Goal: Task Accomplishment & Management: Use online tool/utility

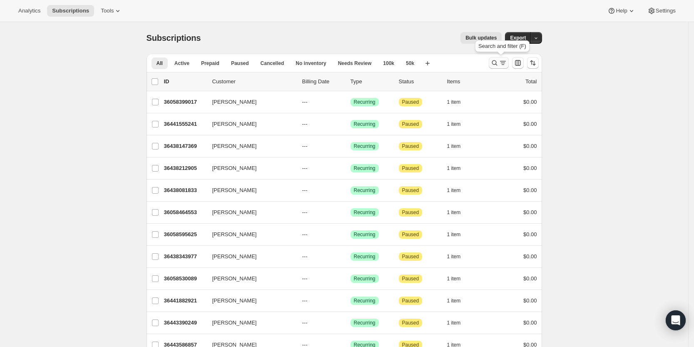
click at [501, 62] on icon "Search and filter results" at bounding box center [503, 63] width 8 height 8
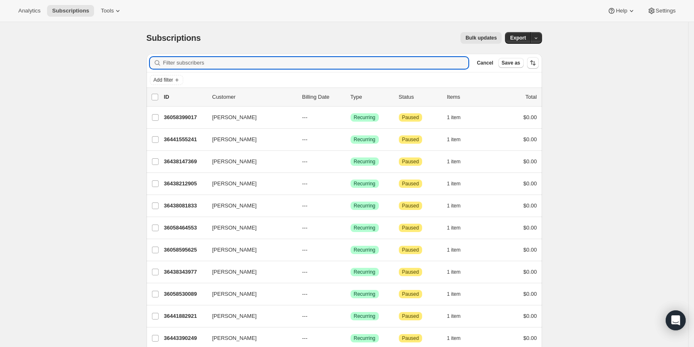
paste input "lzinger@econone.com"
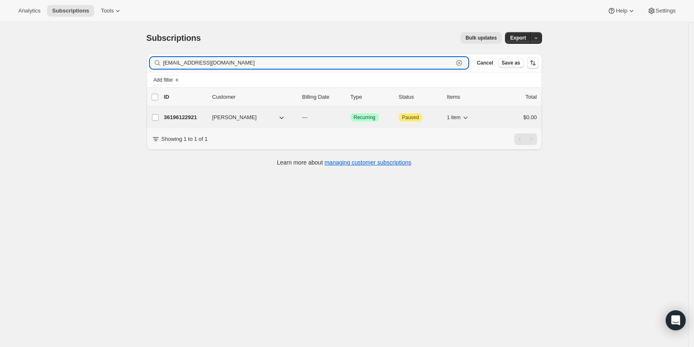
type input "lzinger@econone.com"
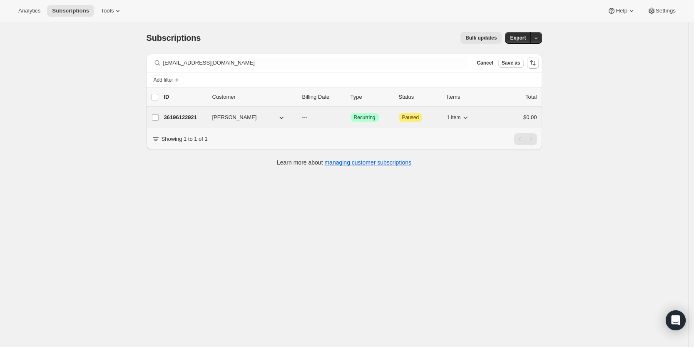
click at [176, 119] on p "36196122921" at bounding box center [185, 117] width 42 height 8
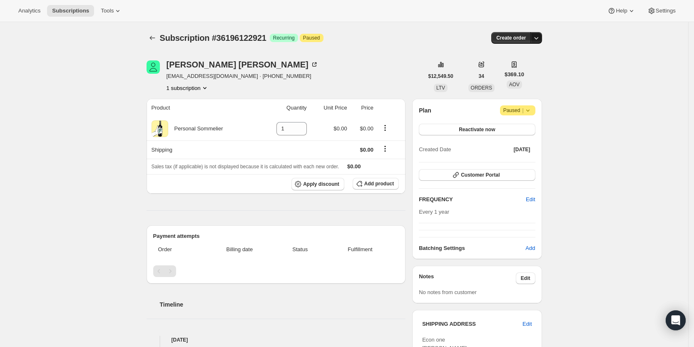
click at [540, 34] on icon "button" at bounding box center [536, 38] width 8 height 8
click at [530, 68] on span "Create custom one-time order" at bounding box center [504, 69] width 72 height 6
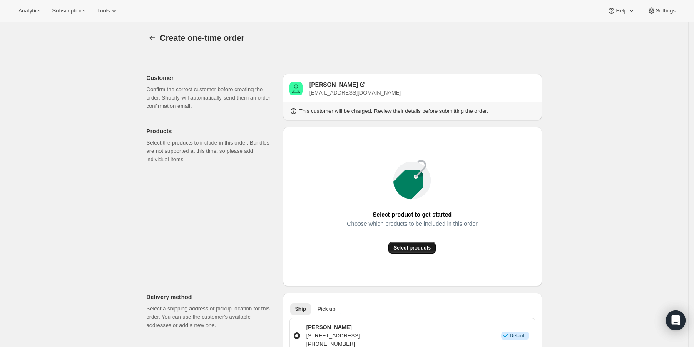
click at [421, 250] on span "Select products" at bounding box center [411, 247] width 37 height 7
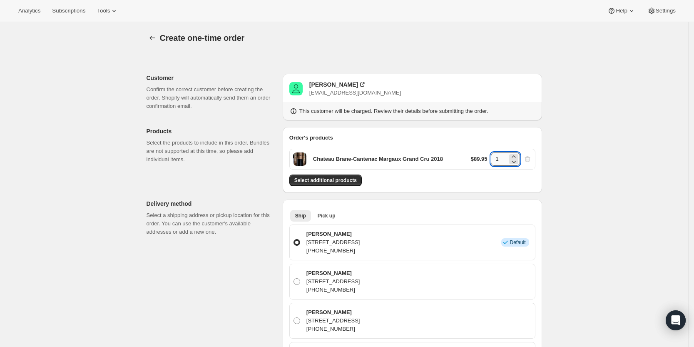
click at [503, 154] on input "1" at bounding box center [499, 158] width 17 height 13
type input "3"
click at [346, 179] on span "Select additional products" at bounding box center [325, 180] width 62 height 7
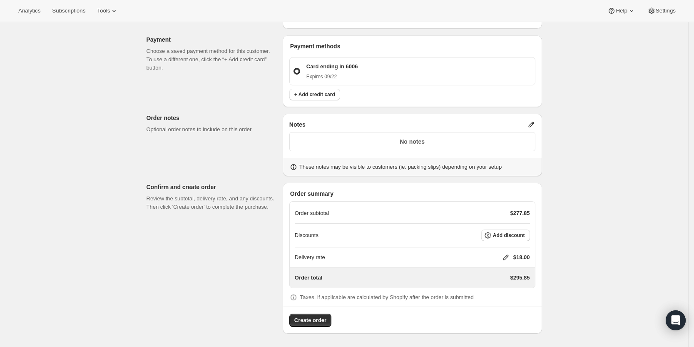
scroll to position [435, 0]
click at [531, 122] on icon at bounding box center [531, 125] width 8 height 8
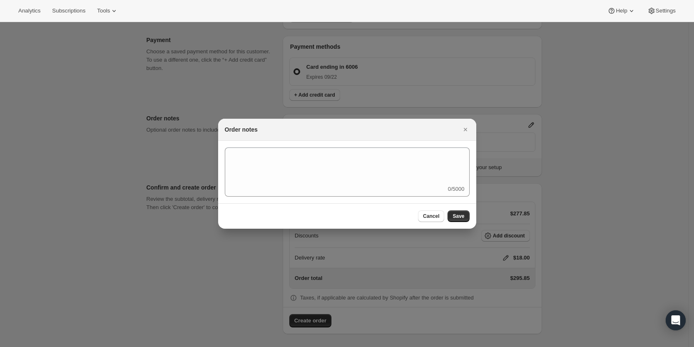
click at [428, 146] on div "0/5000" at bounding box center [347, 172] width 258 height 62
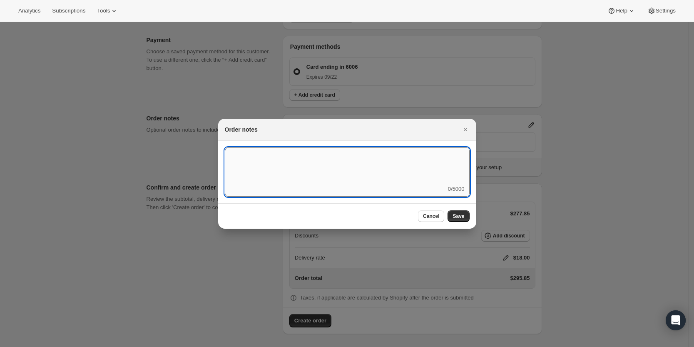
click at [411, 174] on textarea ":rd5:" at bounding box center [347, 165] width 245 height 37
type textarea "FedEx Ground"
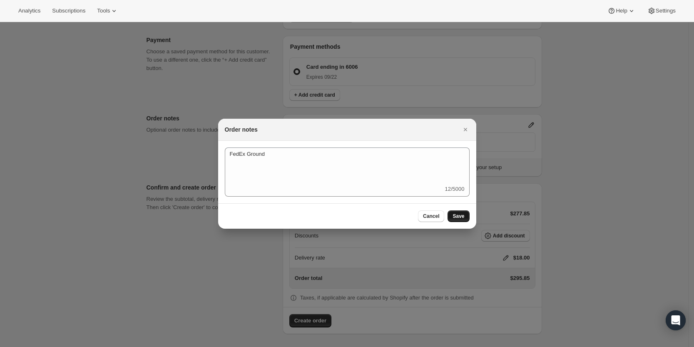
click at [463, 218] on span "Save" at bounding box center [459, 216] width 12 height 7
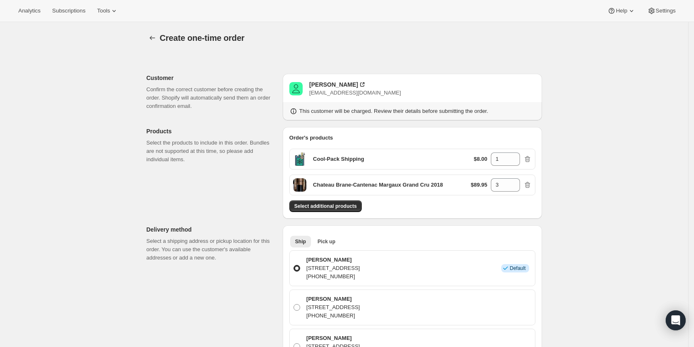
scroll to position [435, 0]
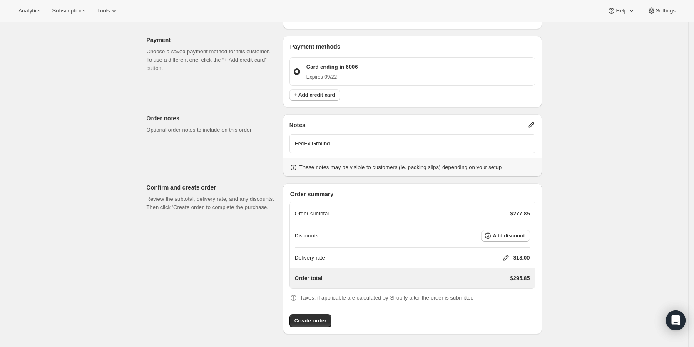
click at [533, 127] on icon at bounding box center [530, 124] width 5 height 5
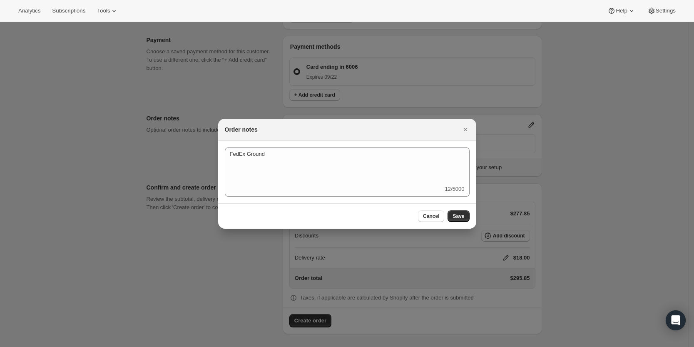
scroll to position [0, 0]
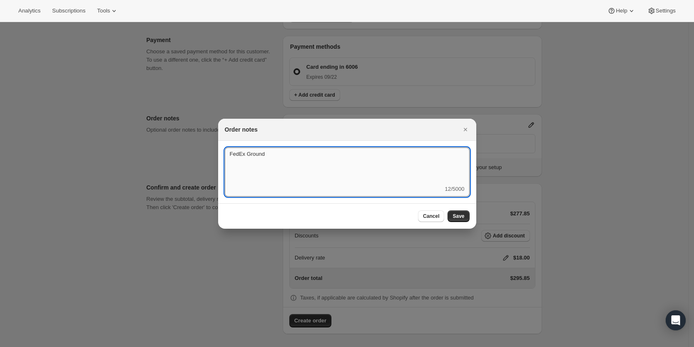
click at [355, 163] on textarea "FedEx Ground" at bounding box center [347, 165] width 245 height 37
type textarea "FedEx Ground - ship 9/22"
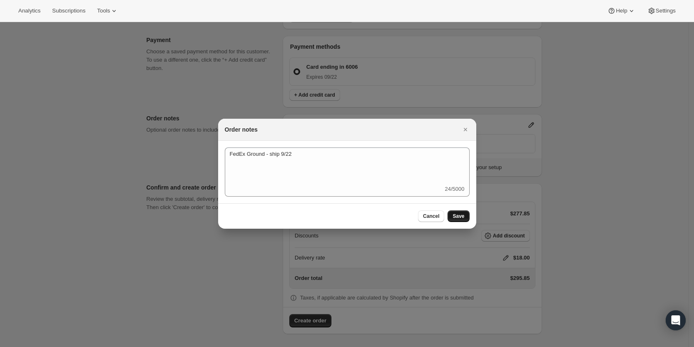
click at [463, 216] on span "Save" at bounding box center [459, 216] width 12 height 7
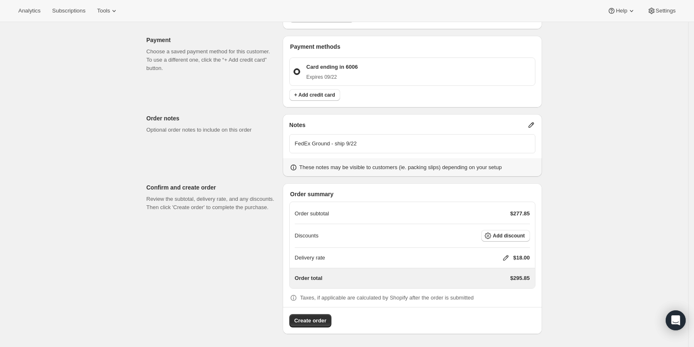
scroll to position [436, 0]
click at [316, 320] on span "Create order" at bounding box center [310, 320] width 32 height 8
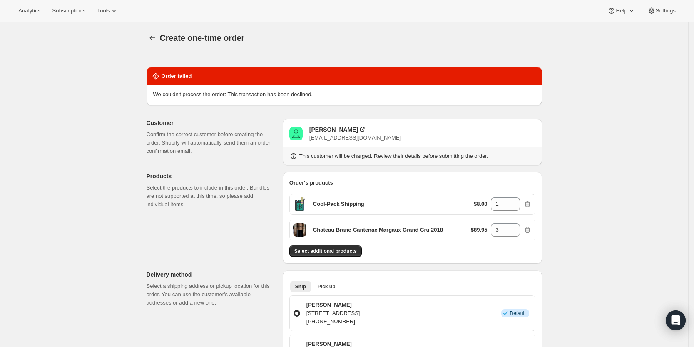
scroll to position [3, 0]
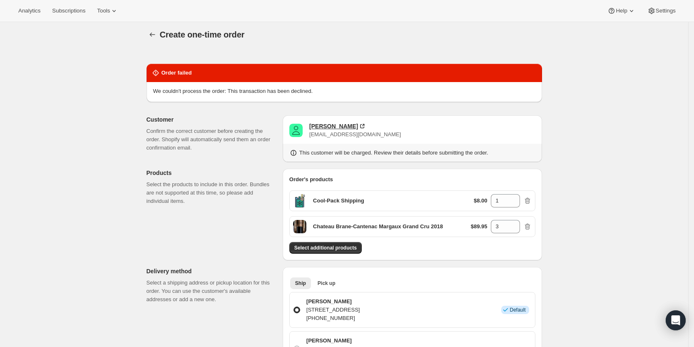
click at [333, 128] on div "jeffrey leitzinger" at bounding box center [333, 126] width 49 height 8
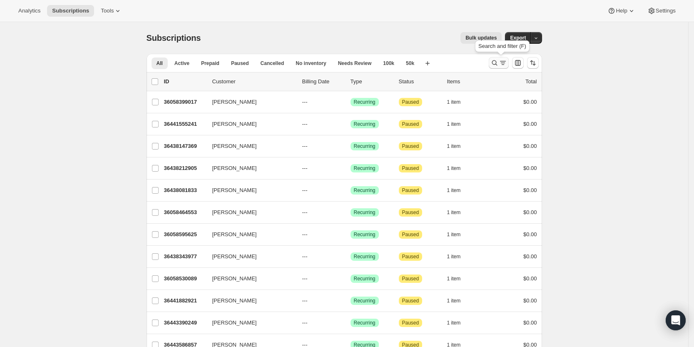
click at [496, 60] on icon "Search and filter results" at bounding box center [495, 63] width 8 height 8
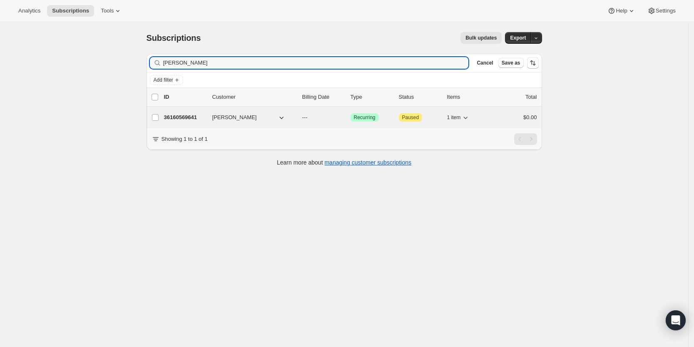
type input "Sina Bahram"
click at [179, 118] on p "36160569641" at bounding box center [185, 117] width 42 height 8
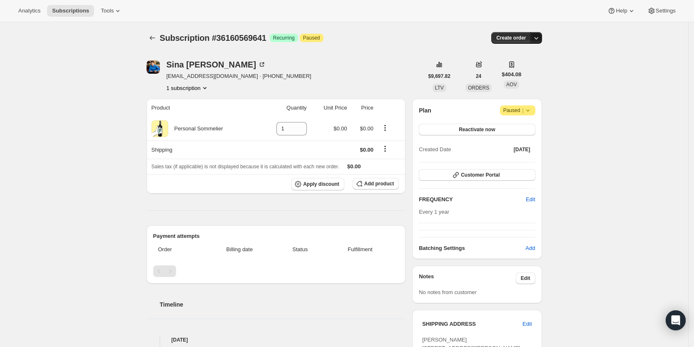
click at [540, 36] on icon "button" at bounding box center [536, 38] width 8 height 8
click at [525, 67] on span "Create custom one-time order" at bounding box center [504, 69] width 72 height 6
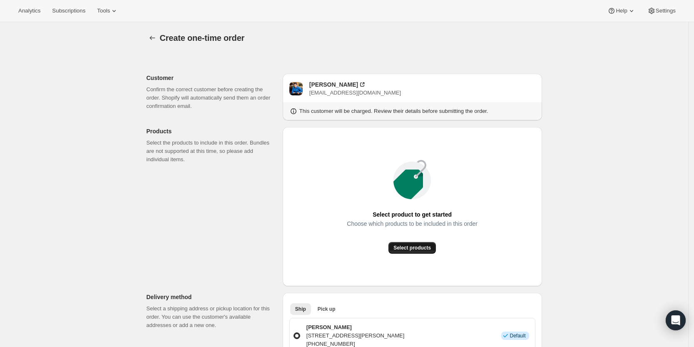
click at [423, 248] on span "Select products" at bounding box center [411, 247] width 37 height 7
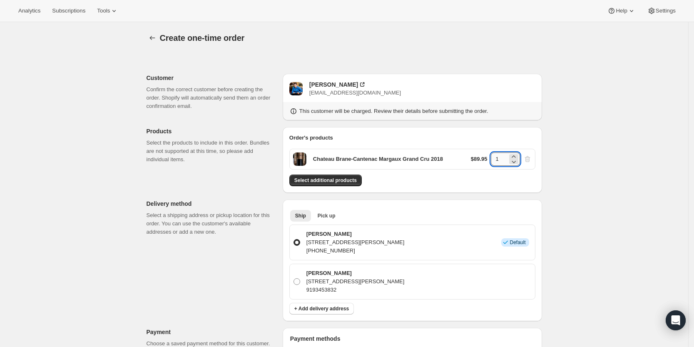
click at [502, 159] on input "1" at bounding box center [499, 158] width 17 height 13
type input "3"
click at [591, 161] on div "Create one-time order. This page is ready Create one-time order Customer Confir…" at bounding box center [344, 334] width 688 height 625
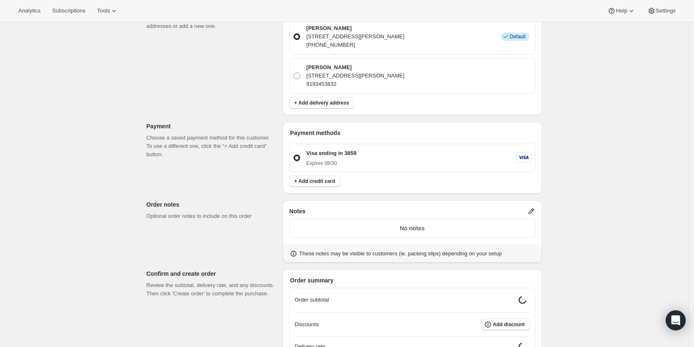
scroll to position [206, 0]
click at [538, 210] on div "Notes No notes These notes may be visible to customers (ie. packing slips) depe…" at bounding box center [412, 231] width 259 height 62
click at [534, 212] on icon at bounding box center [530, 210] width 5 height 5
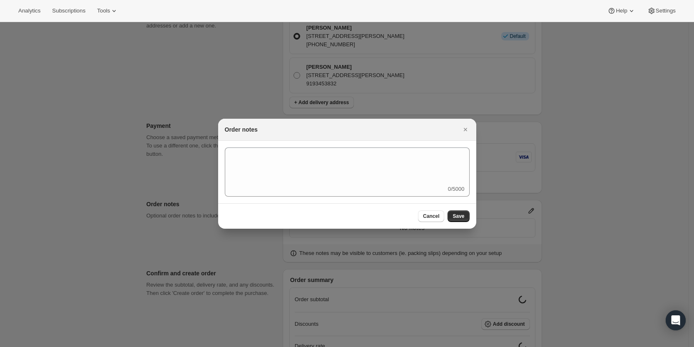
click at [425, 194] on div "0/5000" at bounding box center [347, 171] width 245 height 49
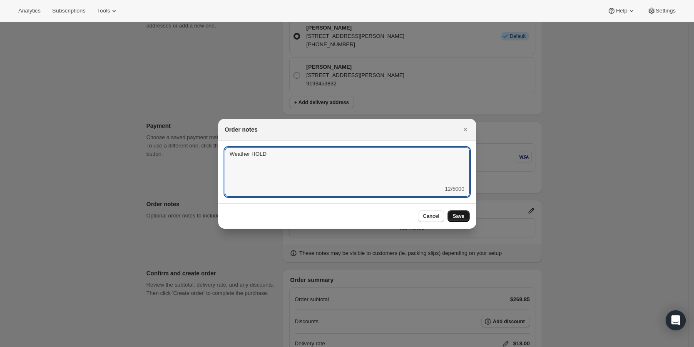
type textarea "Weather HOLD"
click at [457, 218] on span "Save" at bounding box center [459, 216] width 12 height 7
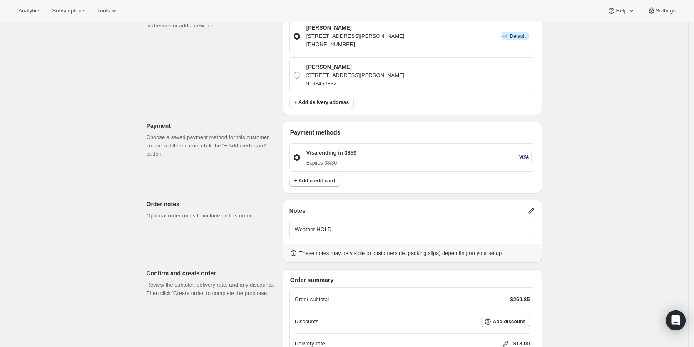
scroll to position [292, 0]
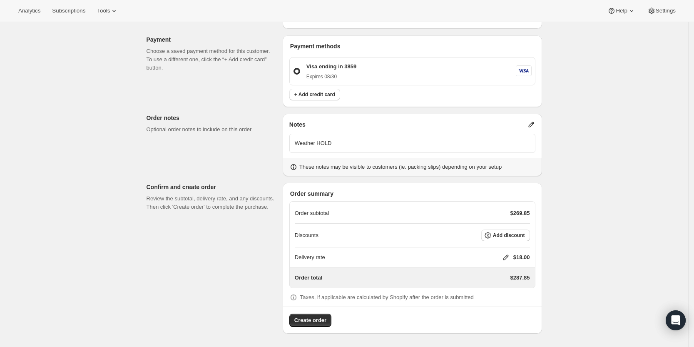
click at [505, 253] on icon at bounding box center [506, 257] width 8 height 8
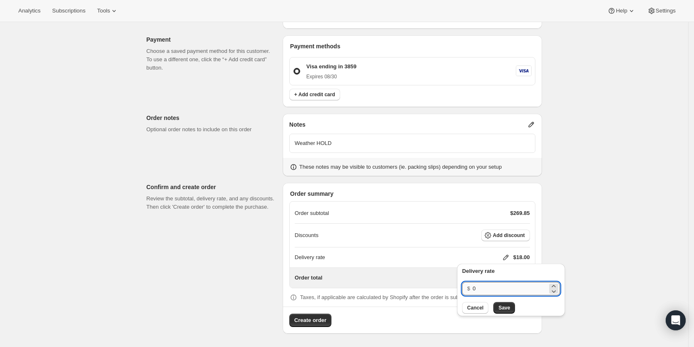
click at [500, 287] on input "0" at bounding box center [510, 288] width 75 height 13
type input "0"
click at [508, 310] on span "Save" at bounding box center [504, 307] width 12 height 7
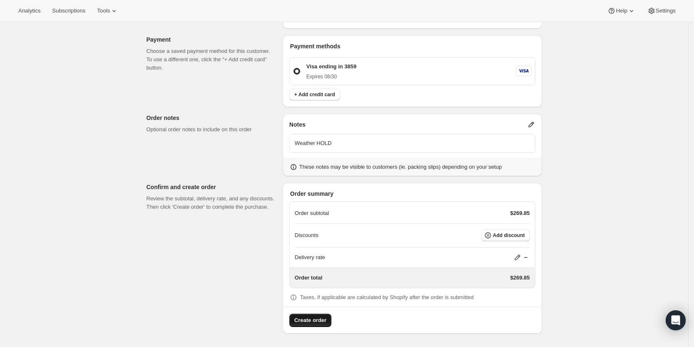
click at [314, 319] on span "Create order" at bounding box center [310, 320] width 32 height 8
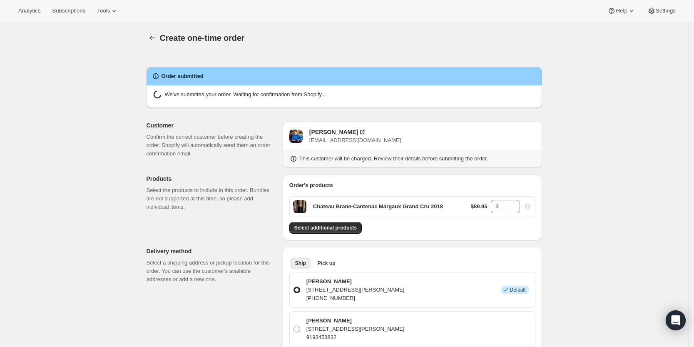
click at [314, 319] on p "Sina Bahram" at bounding box center [355, 320] width 98 height 8
click at [294, 326] on input "Sina Bahram 3038 Winfred Dell Ln, Cary, NC, 27511, United States 9193453832" at bounding box center [294, 326] width 0 height 0
radio input "true"
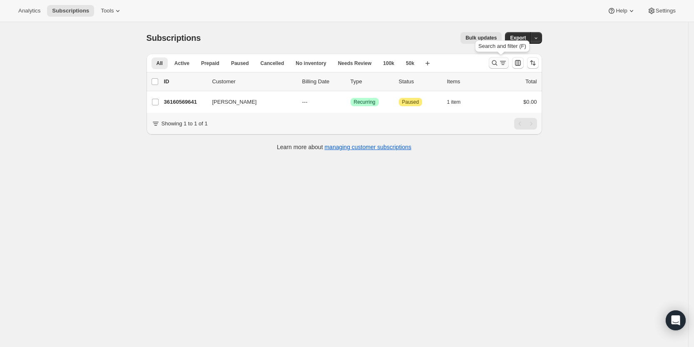
click at [502, 63] on icon "Search and filter results" at bounding box center [503, 63] width 8 height 8
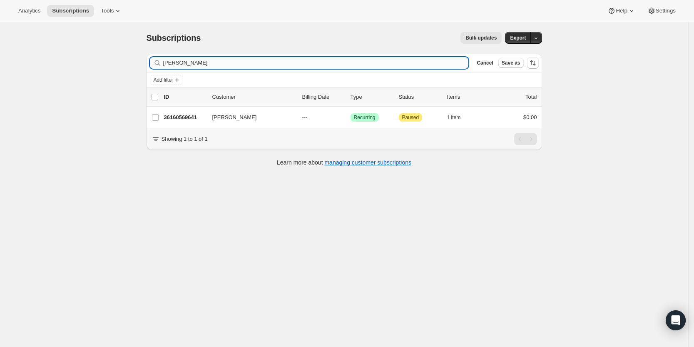
click at [271, 62] on input "Sina Bahram" at bounding box center [316, 63] width 306 height 12
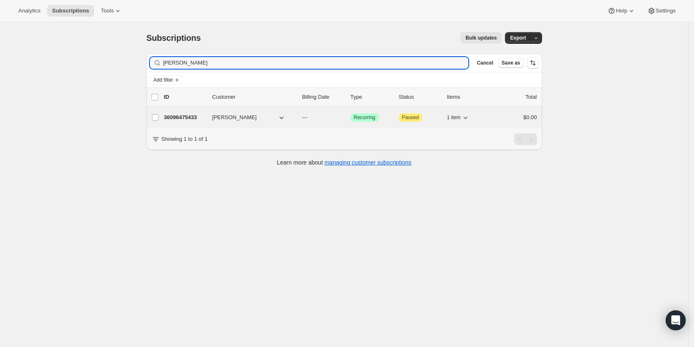
type input "[PERSON_NAME]"
click at [190, 117] on p "36096475433" at bounding box center [185, 117] width 42 height 8
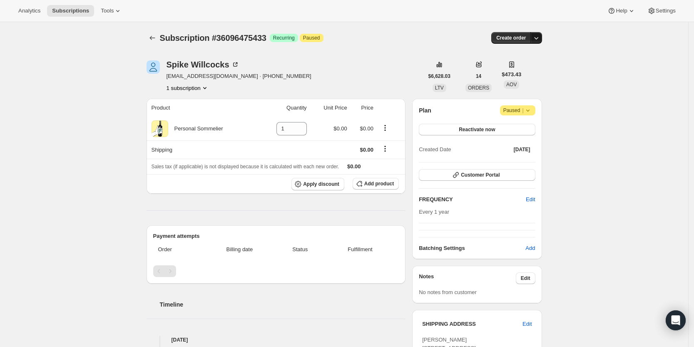
click at [539, 37] on icon "button" at bounding box center [536, 38] width 8 height 8
click at [530, 70] on span "Create custom one-time order" at bounding box center [504, 69] width 72 height 6
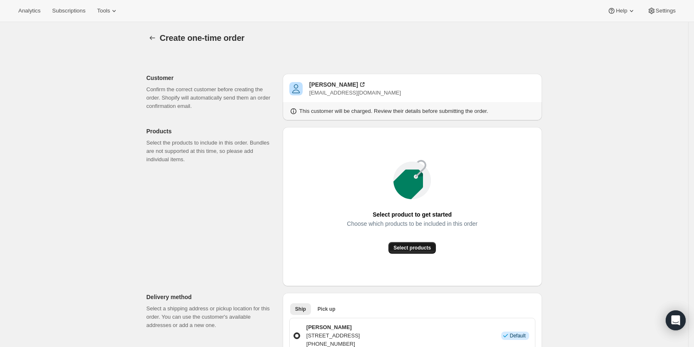
click at [430, 244] on button "Select products" at bounding box center [411, 248] width 47 height 12
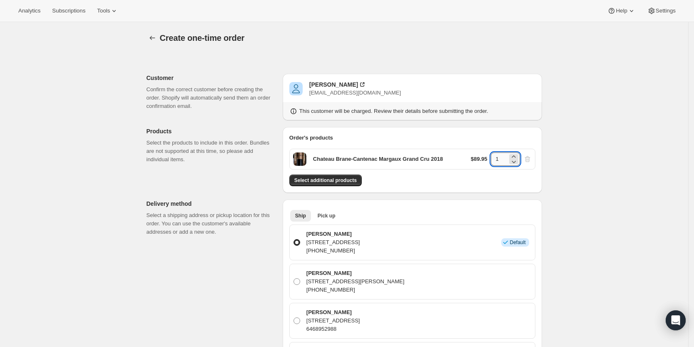
click at [503, 157] on input "1" at bounding box center [499, 158] width 17 height 13
type input "5"
click at [349, 179] on span "Select additional products" at bounding box center [325, 180] width 62 height 7
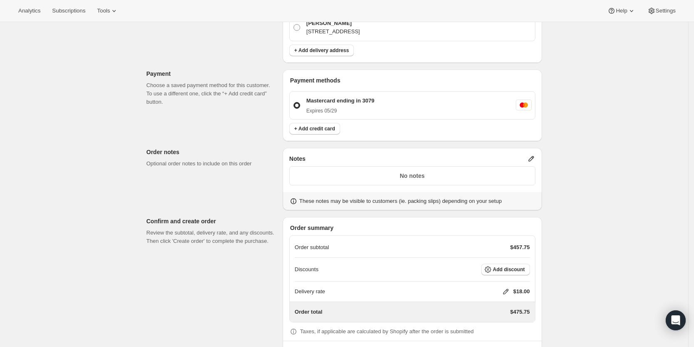
scroll to position [427, 0]
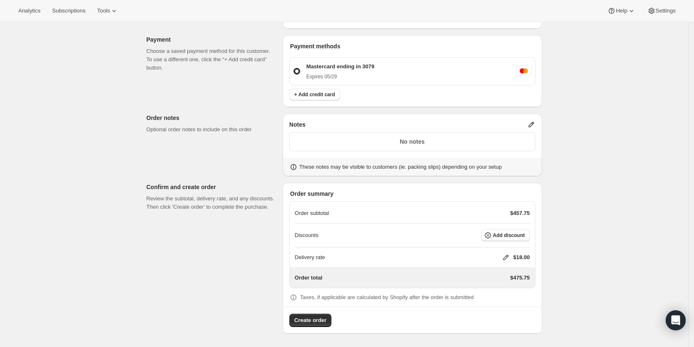
click at [532, 124] on icon at bounding box center [531, 124] width 8 height 8
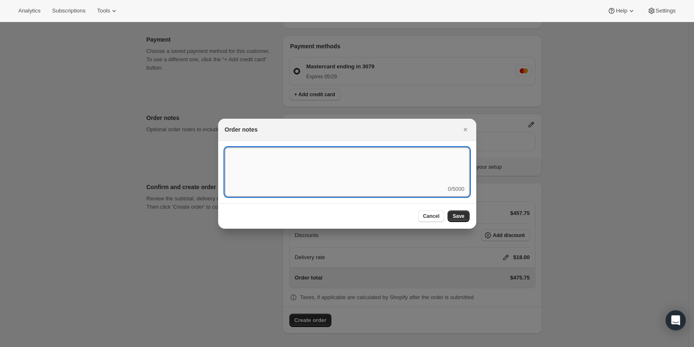
click at [438, 166] on textarea ":r41:" at bounding box center [347, 165] width 245 height 37
type textarea "Temp Control"
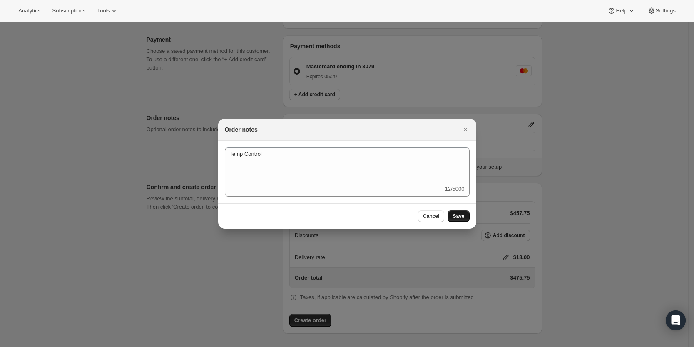
click at [457, 213] on span "Save" at bounding box center [459, 216] width 12 height 7
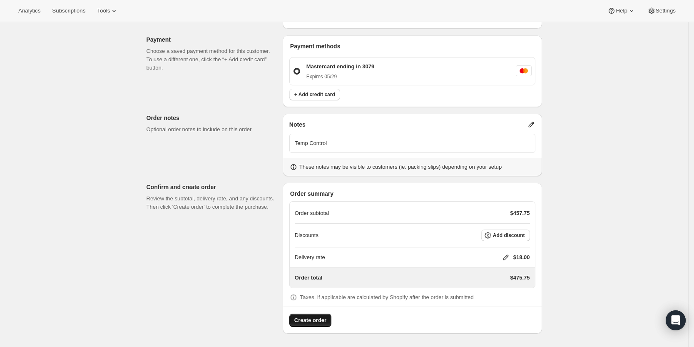
click at [320, 321] on span "Create order" at bounding box center [310, 320] width 32 height 8
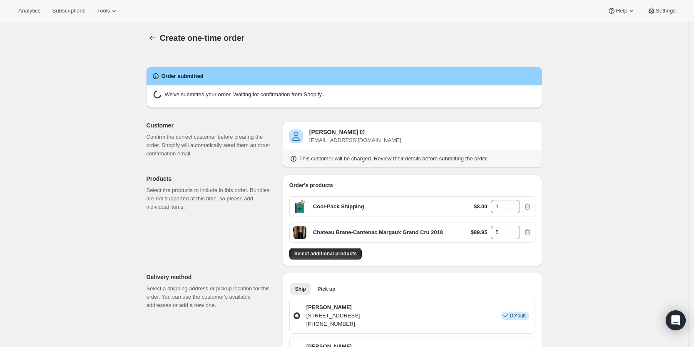
radio input "true"
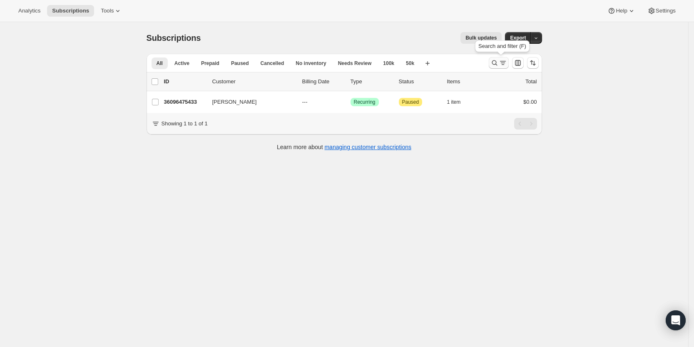
click at [495, 60] on icon "Search and filter results" at bounding box center [495, 63] width 8 height 8
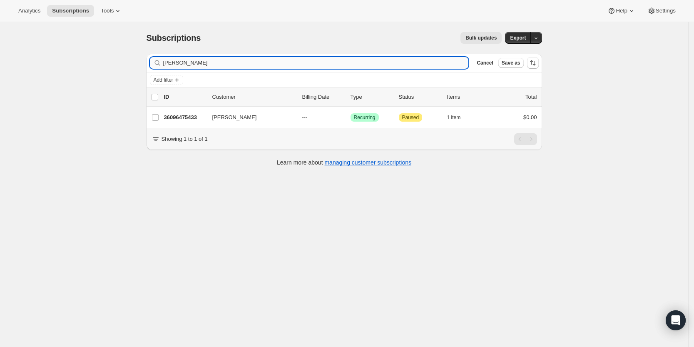
click at [373, 67] on input "[PERSON_NAME]" at bounding box center [316, 63] width 306 height 12
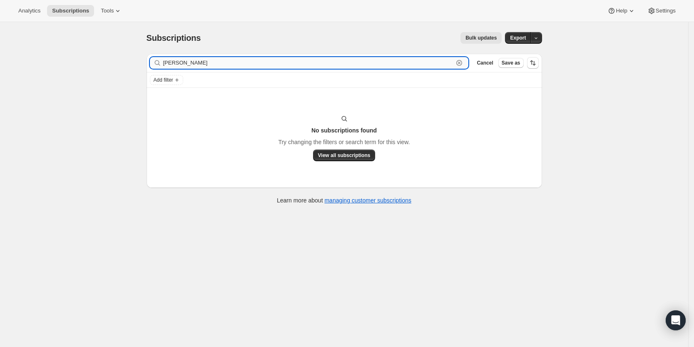
click at [344, 62] on input "[PERSON_NAME]" at bounding box center [308, 63] width 291 height 12
paste input "[EMAIL_ADDRESS][DOMAIN_NAME]"
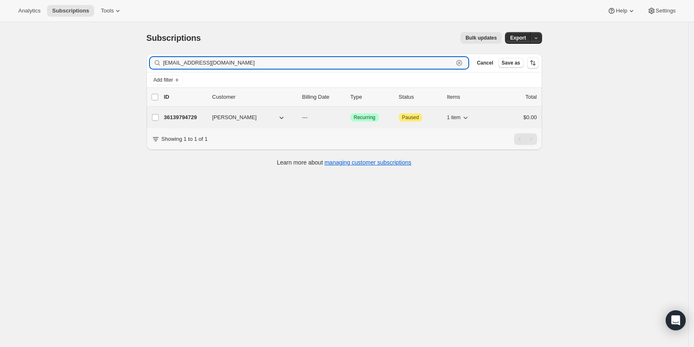
type input "[EMAIL_ADDRESS][DOMAIN_NAME]"
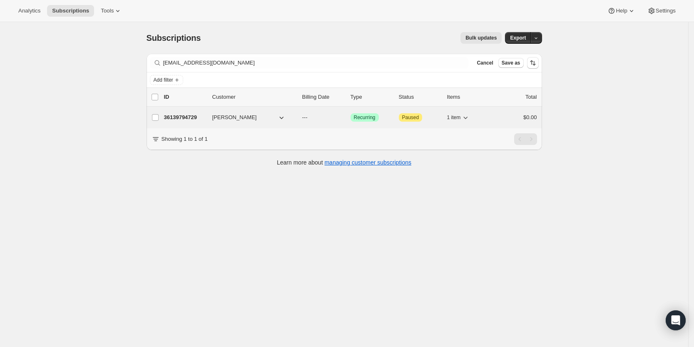
click at [188, 114] on p "36139794729" at bounding box center [185, 117] width 42 height 8
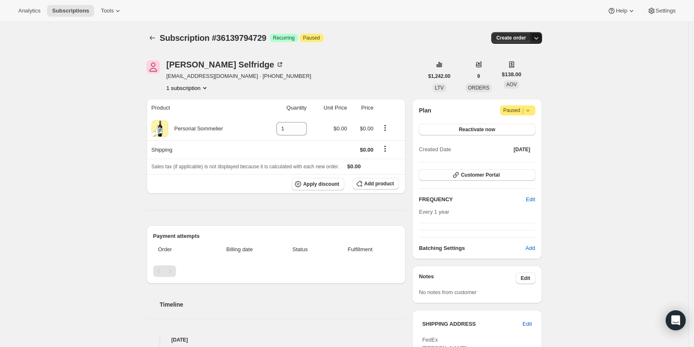
click at [540, 40] on icon "button" at bounding box center [536, 38] width 8 height 8
click at [528, 70] on span "Create custom one-time order" at bounding box center [504, 69] width 72 height 6
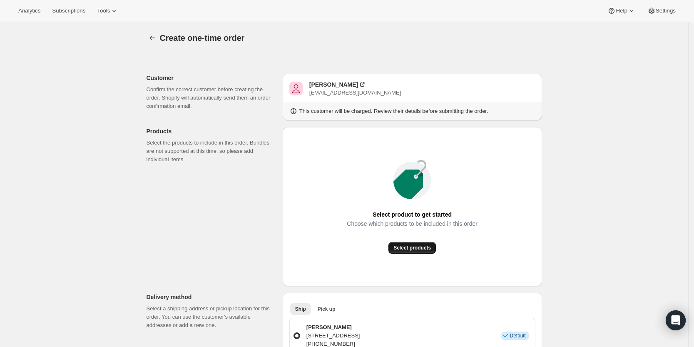
click at [417, 247] on span "Select products" at bounding box center [411, 247] width 37 height 7
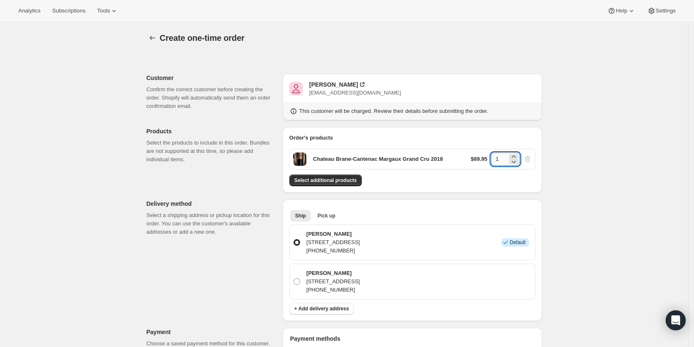
click at [501, 159] on input "1" at bounding box center [499, 158] width 17 height 13
type input "2"
click at [340, 180] on span "Select additional products" at bounding box center [325, 180] width 62 height 7
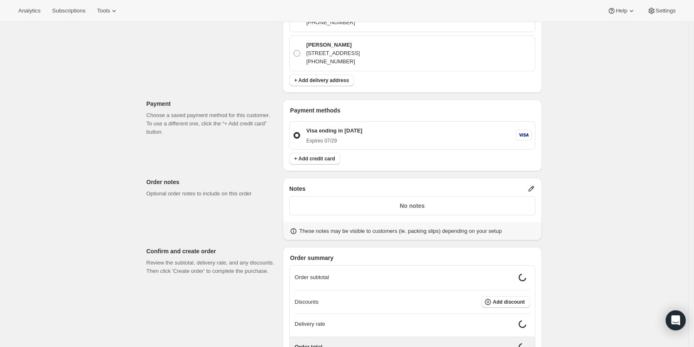
scroll to position [255, 0]
click at [532, 185] on icon at bounding box center [531, 187] width 8 height 8
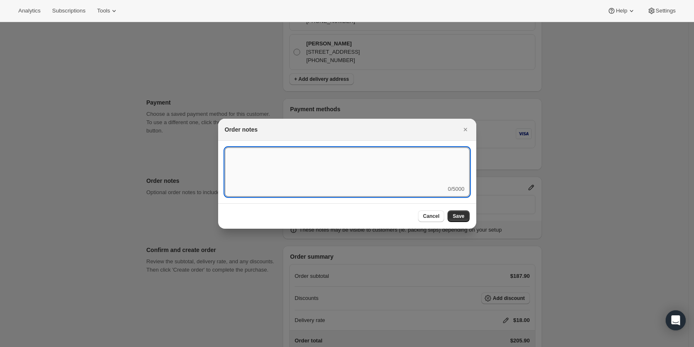
click at [445, 177] on textarea ":r4c:" at bounding box center [347, 165] width 245 height 37
type textarea "FedEx Ground - ship 9/22"
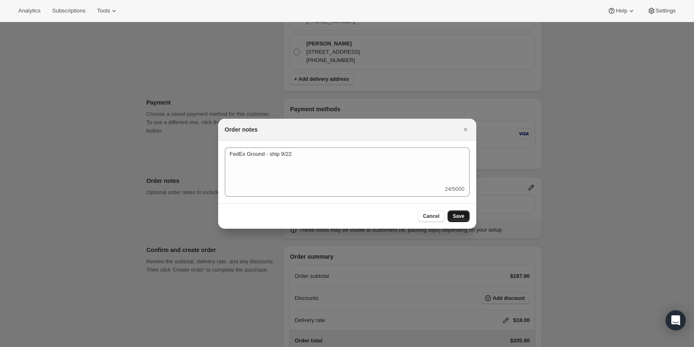
click at [458, 213] on span "Save" at bounding box center [459, 216] width 12 height 7
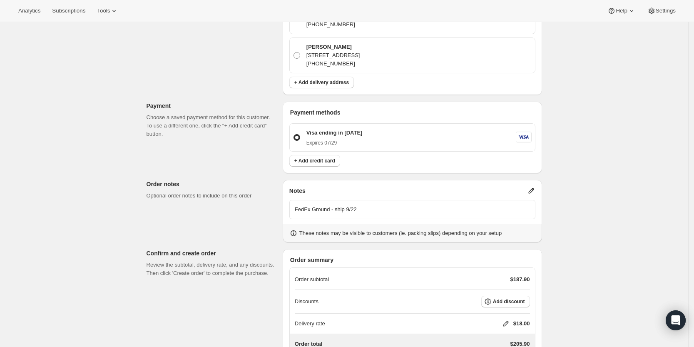
scroll to position [318, 0]
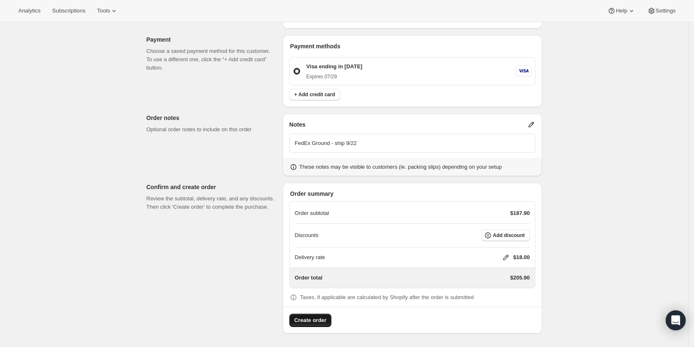
click at [314, 321] on span "Create order" at bounding box center [310, 320] width 32 height 8
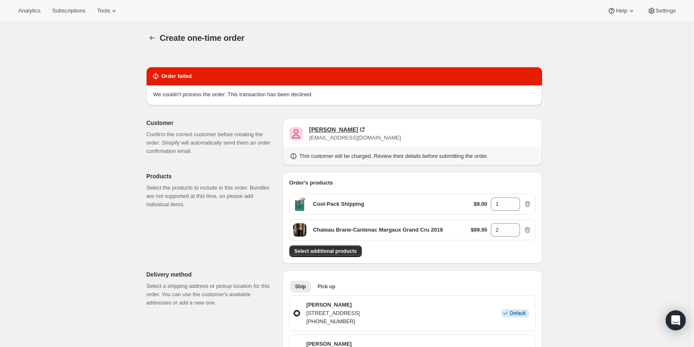
click at [329, 132] on div "[PERSON_NAME]" at bounding box center [333, 129] width 49 height 8
